Goal: Information Seeking & Learning: Learn about a topic

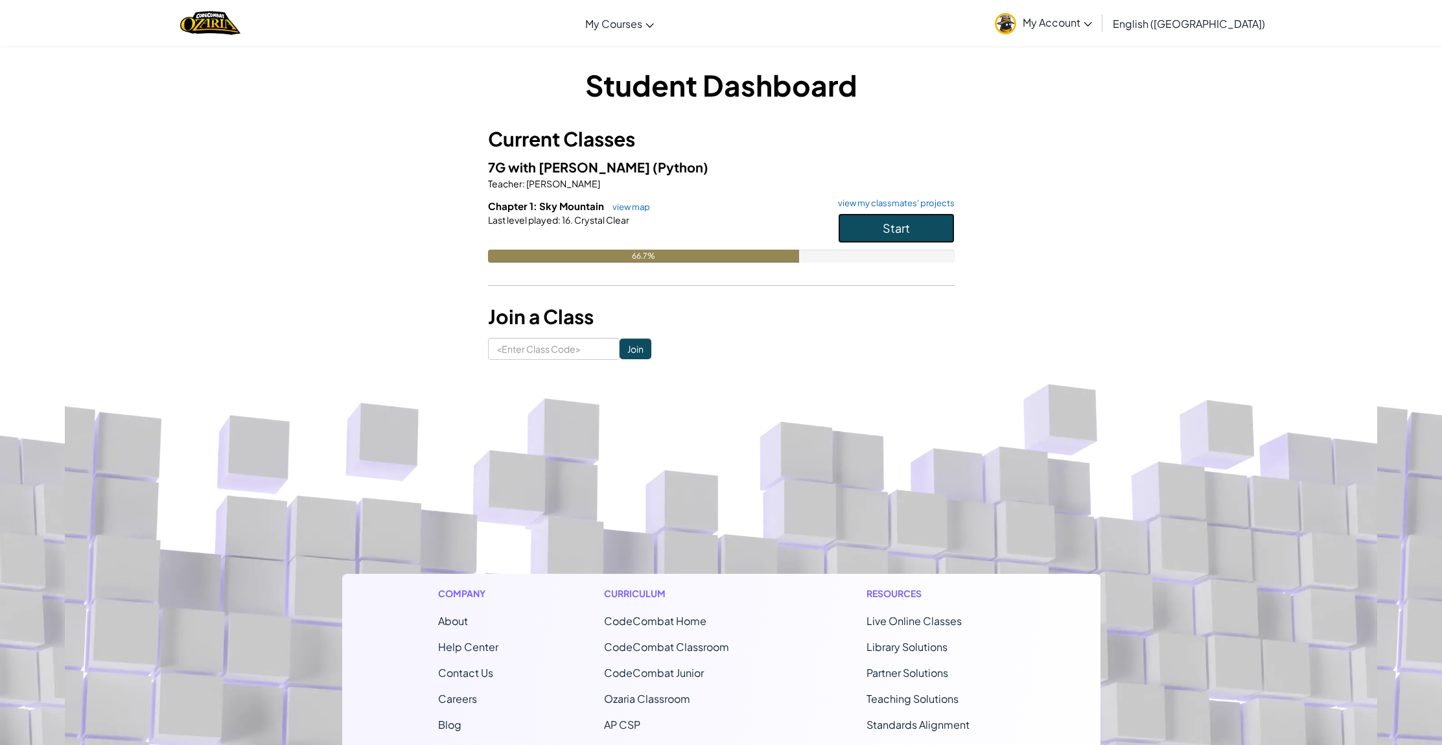
click at [869, 231] on button "Start" at bounding box center [896, 228] width 117 height 30
drag, startPoint x: 898, startPoint y: 216, endPoint x: 895, endPoint y: 231, distance: 15.1
click at [895, 231] on button "Start" at bounding box center [896, 228] width 117 height 30
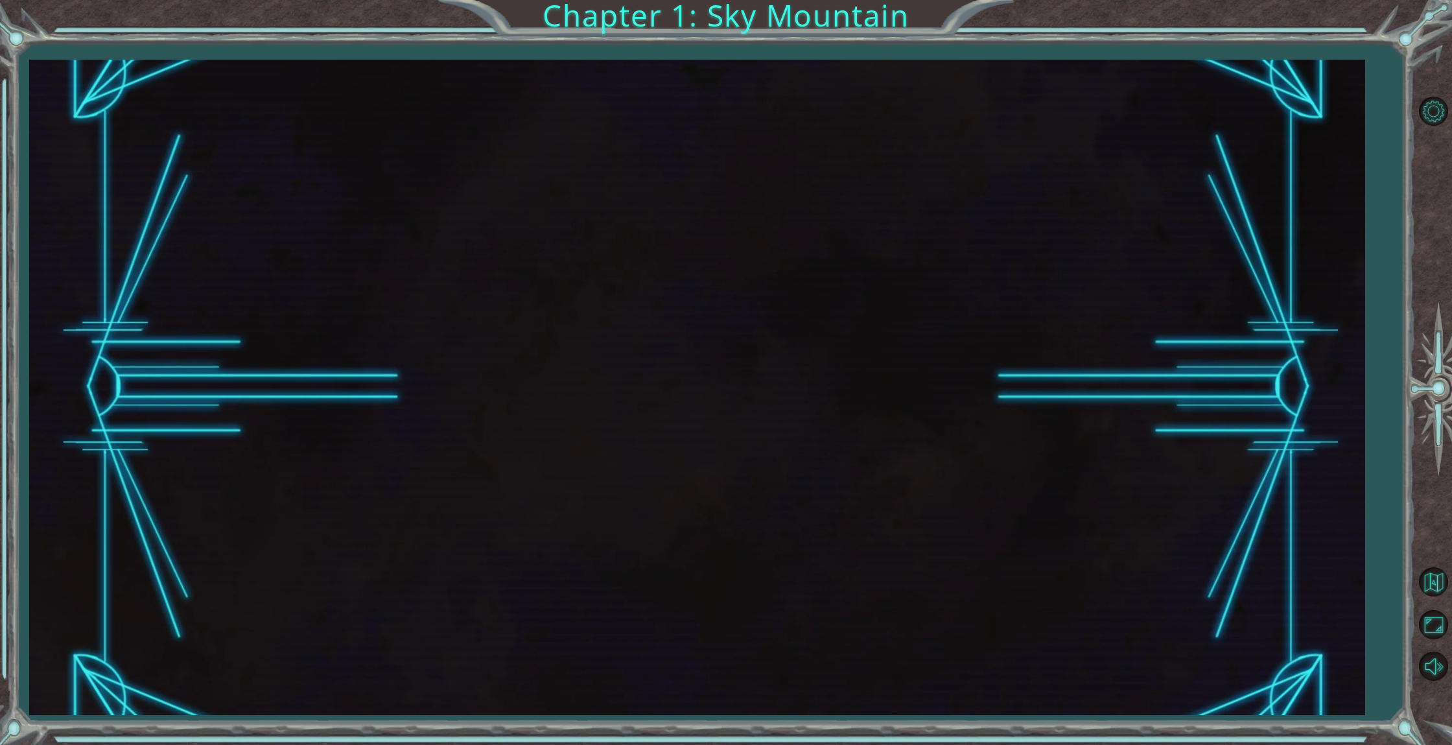
click at [894, 233] on div at bounding box center [697, 387] width 1336 height 655
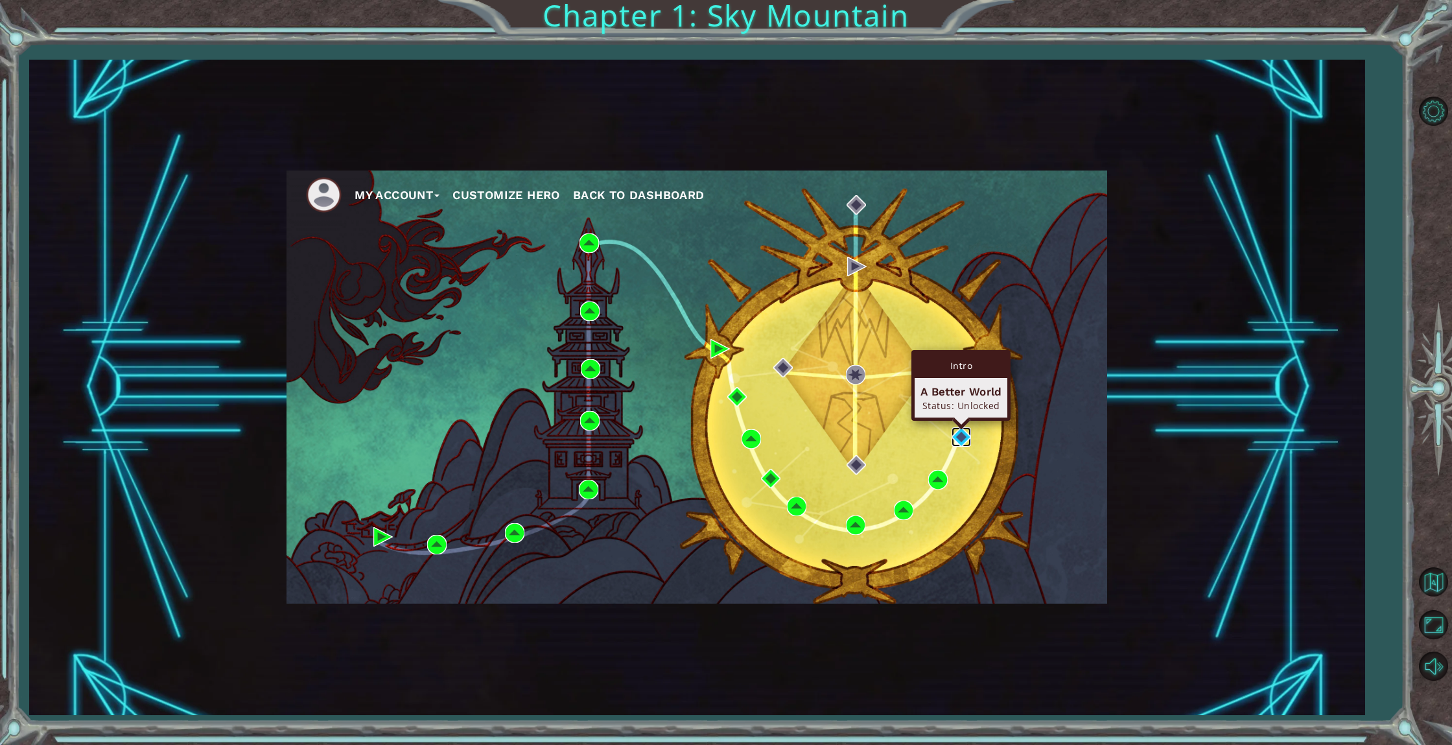
click at [960, 439] on img at bounding box center [961, 436] width 19 height 19
